Goal: Task Accomplishment & Management: Manage account settings

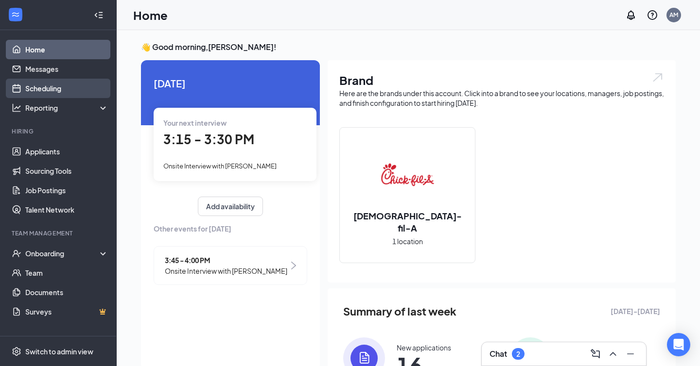
click at [50, 91] on link "Scheduling" at bounding box center [66, 88] width 83 height 19
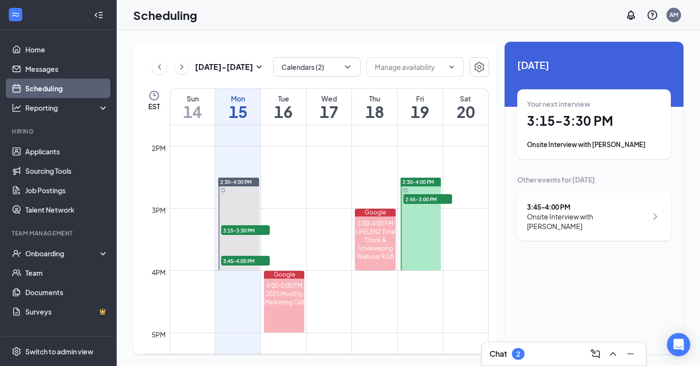
scroll to position [867, 0]
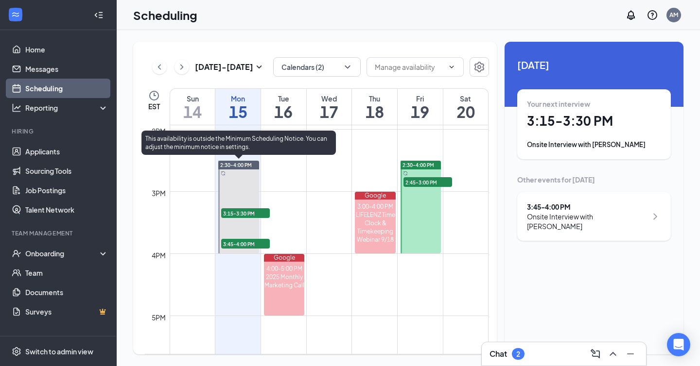
click at [244, 187] on div at bounding box center [238, 207] width 40 height 93
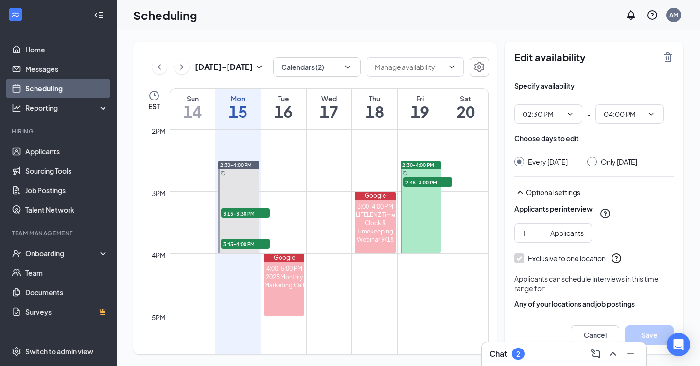
click at [622, 159] on div "Only [DATE]" at bounding box center [619, 162] width 36 height 10
click at [594, 159] on input "Only [DATE]" at bounding box center [590, 160] width 7 height 7
radio input "true"
radio input "false"
click at [672, 58] on icon "TrashOutline" at bounding box center [668, 58] width 12 height 12
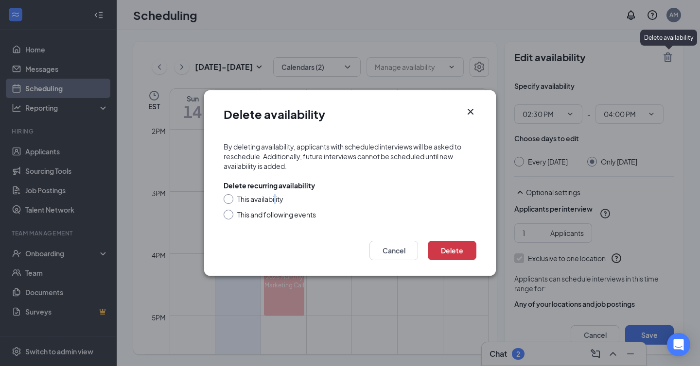
click at [276, 199] on div "This availability" at bounding box center [260, 199] width 46 height 10
click at [228, 200] on input "This availability" at bounding box center [227, 197] width 7 height 7
radio input "true"
click at [467, 249] on button "Delete" at bounding box center [452, 250] width 49 height 19
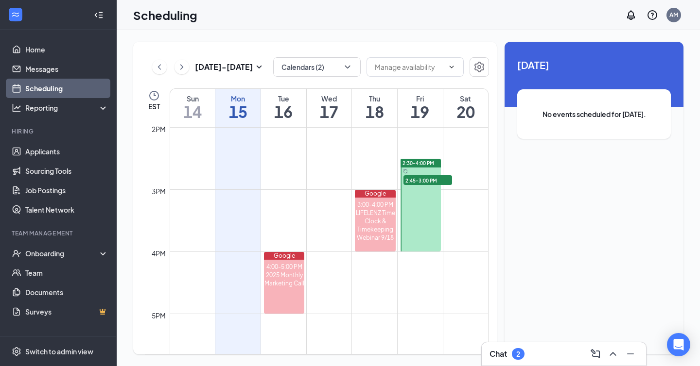
scroll to position [866, 0]
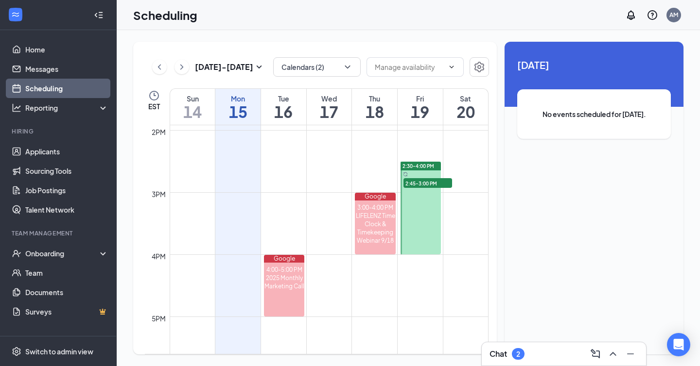
click at [467, 249] on td at bounding box center [329, 247] width 319 height 16
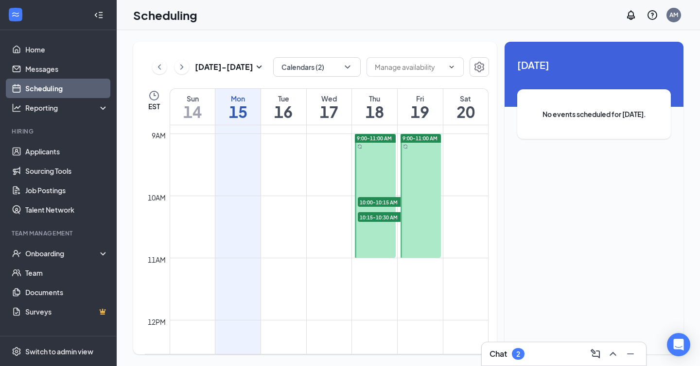
scroll to position [554, 0]
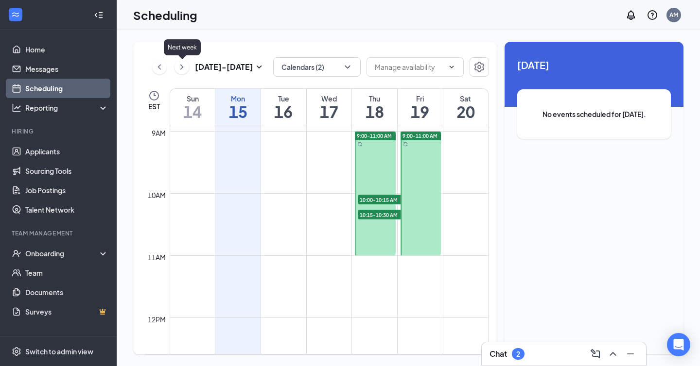
click at [186, 65] on icon "ChevronRight" at bounding box center [182, 67] width 10 height 12
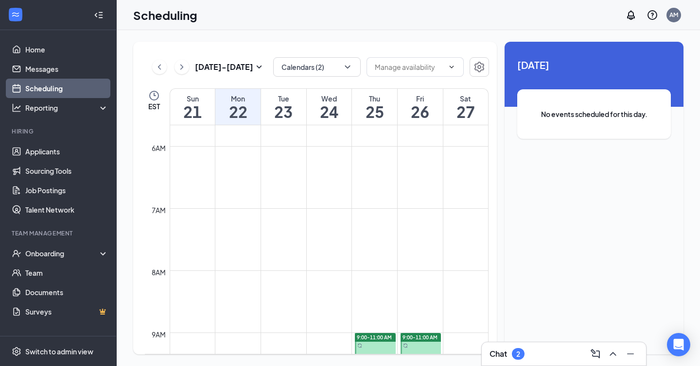
scroll to position [268, 0]
